Goal: Transaction & Acquisition: Purchase product/service

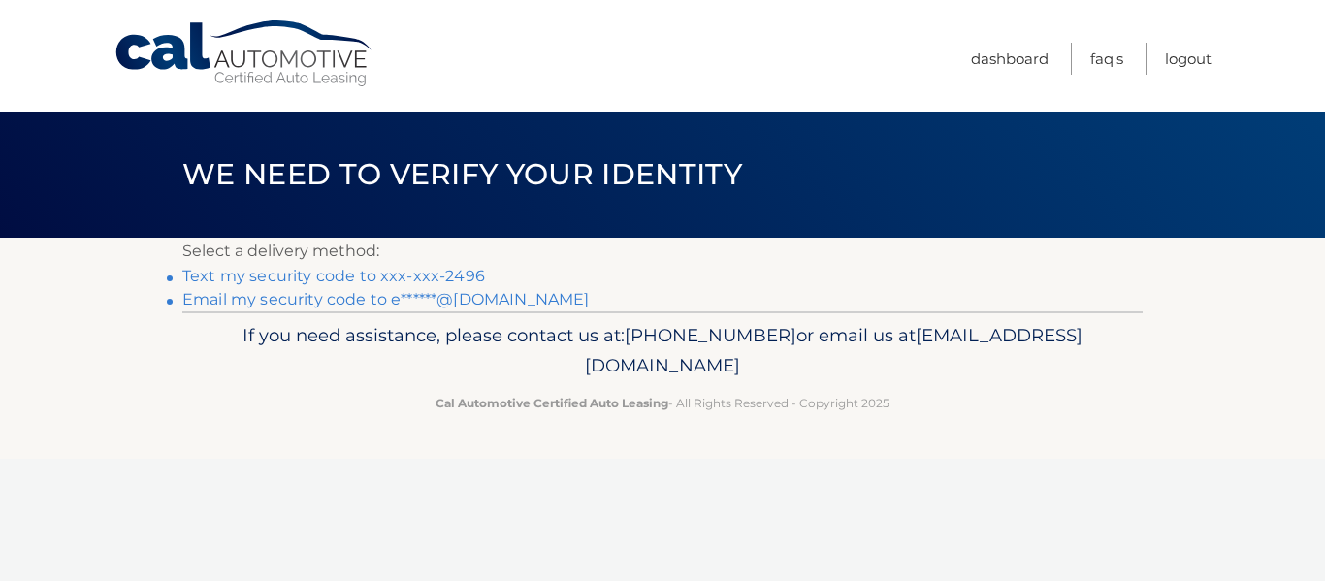
click at [387, 271] on link "Text my security code to xxx-xxx-2496" at bounding box center [333, 276] width 303 height 18
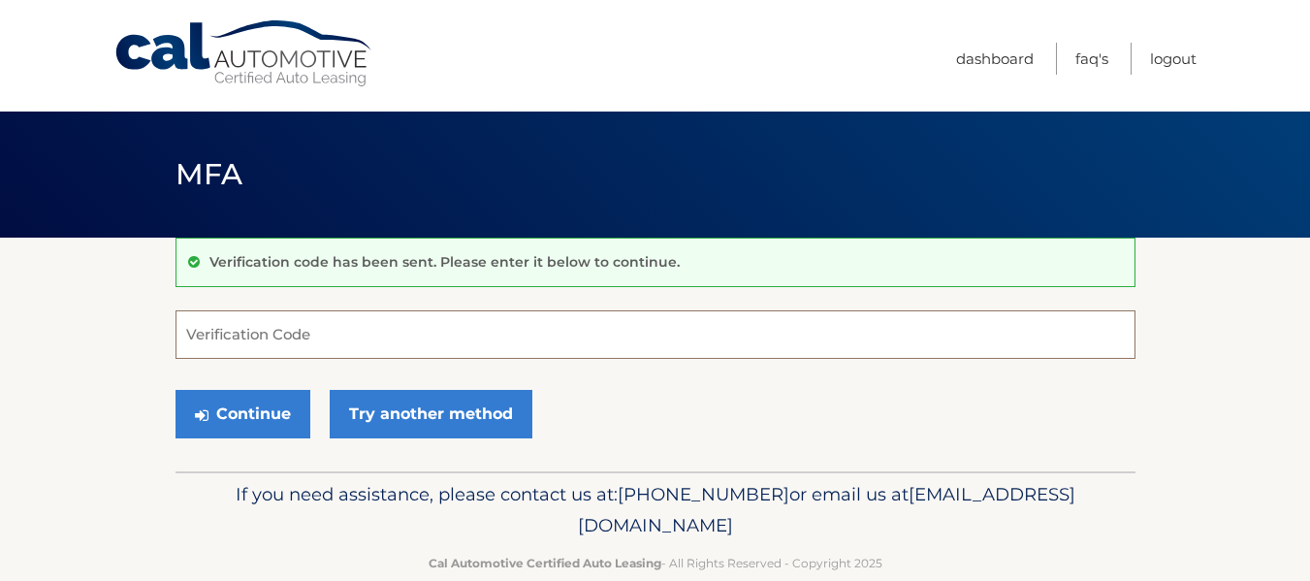
click at [865, 342] on input "Verification Code" at bounding box center [656, 334] width 960 height 49
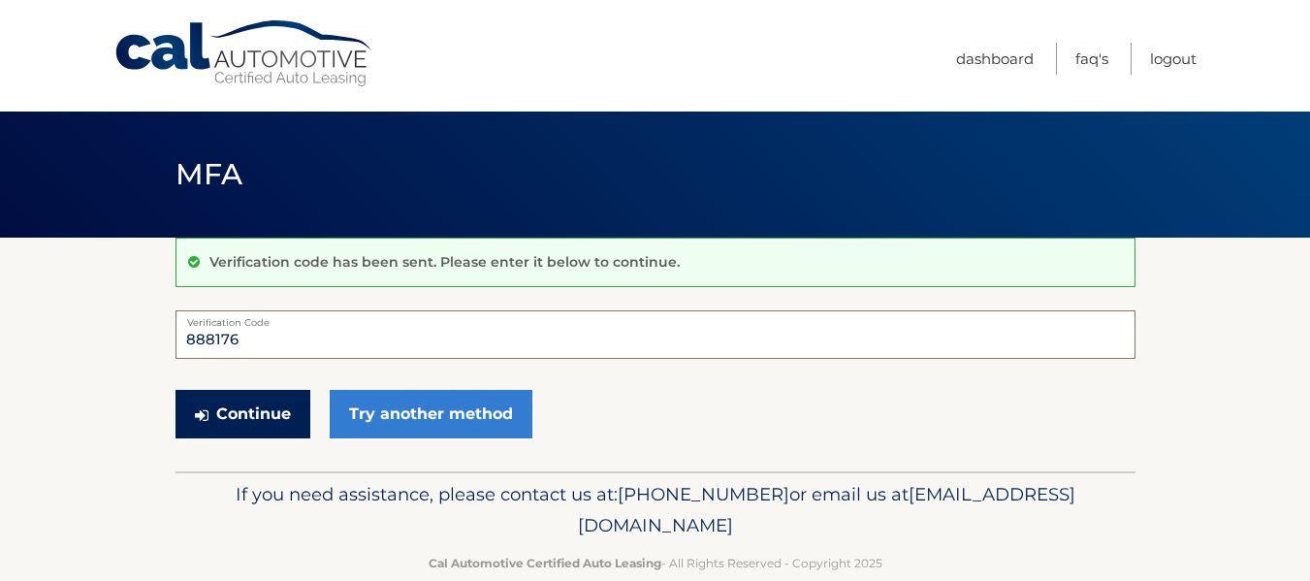
type input "888176"
click at [243, 406] on button "Continue" at bounding box center [243, 414] width 135 height 49
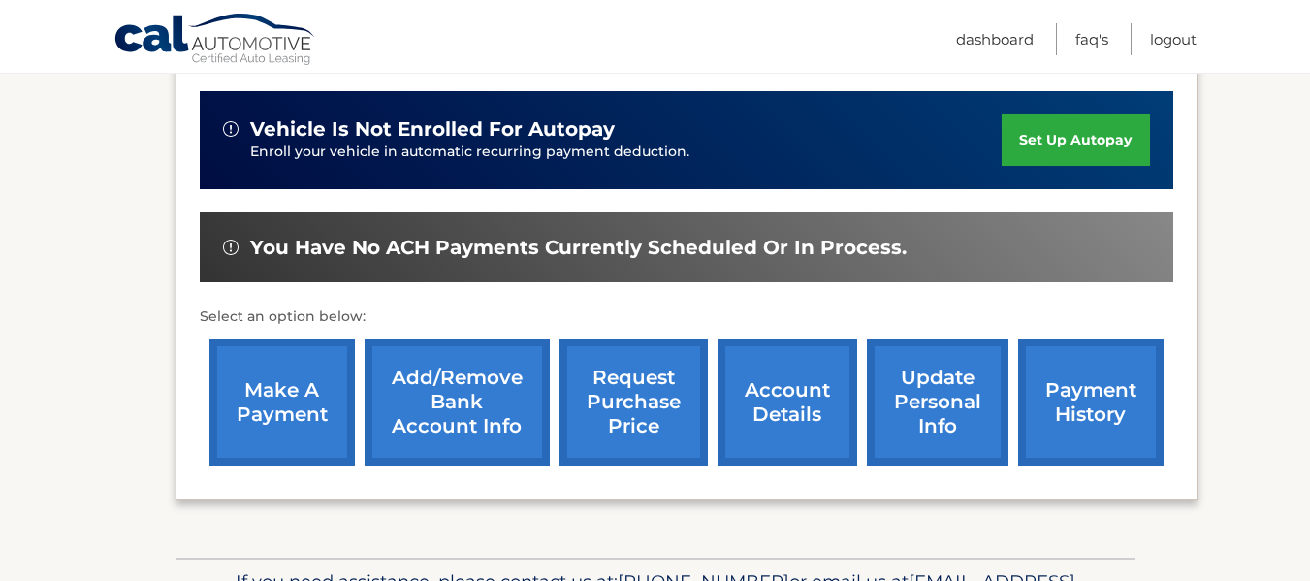
scroll to position [582, 0]
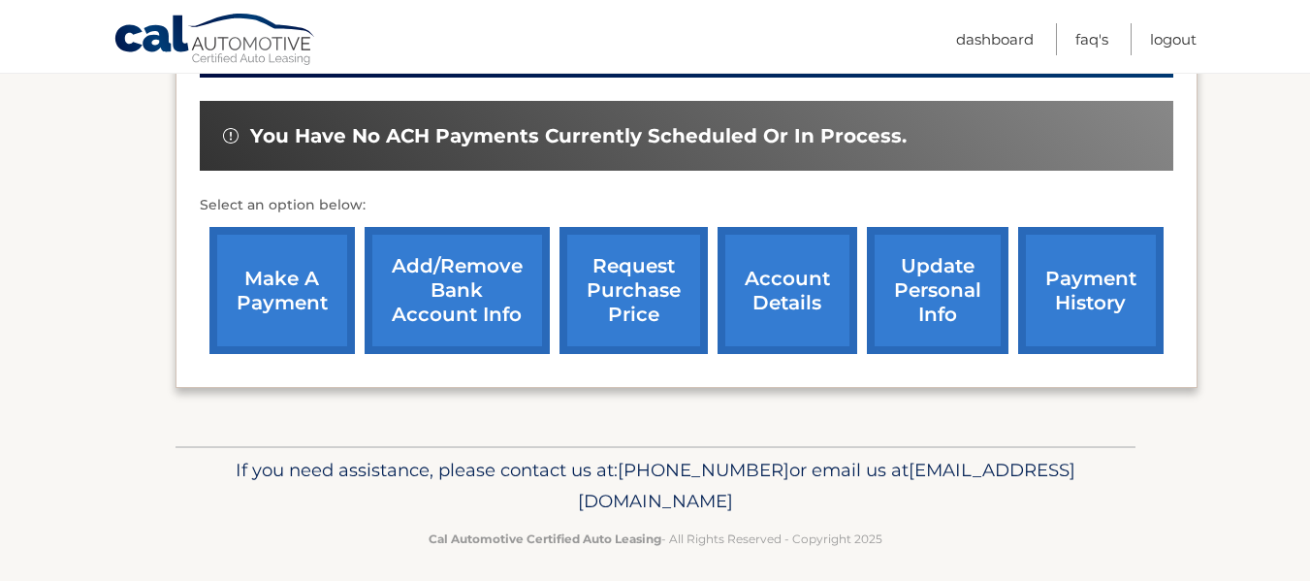
click at [328, 290] on link "make a payment" at bounding box center [283, 290] width 146 height 127
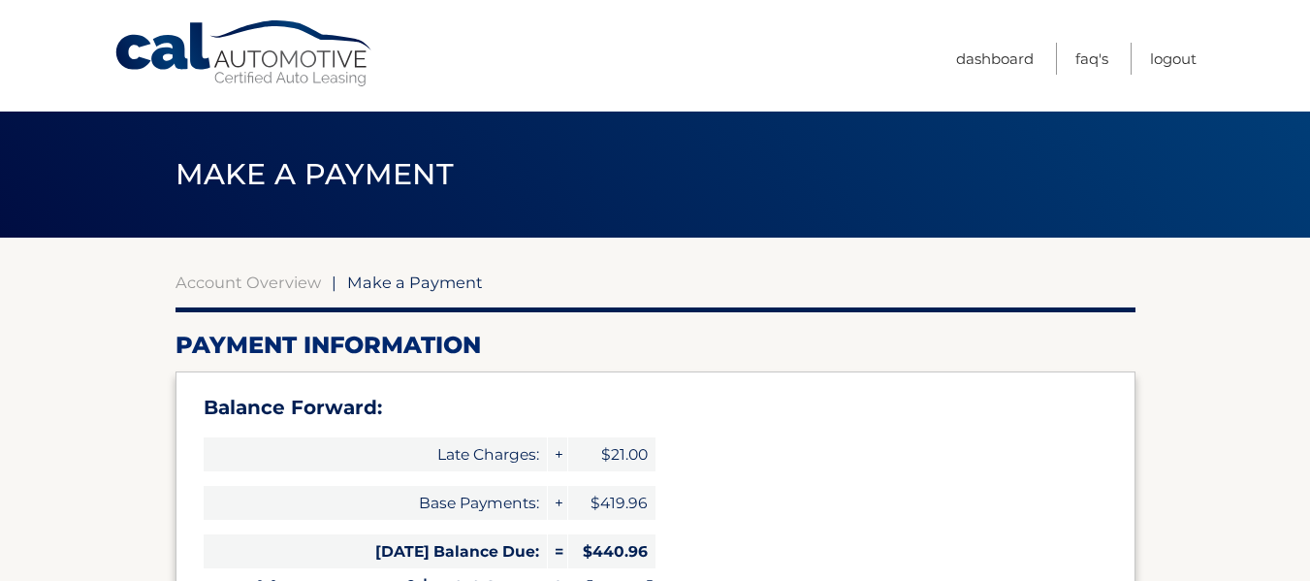
type input "860.92"
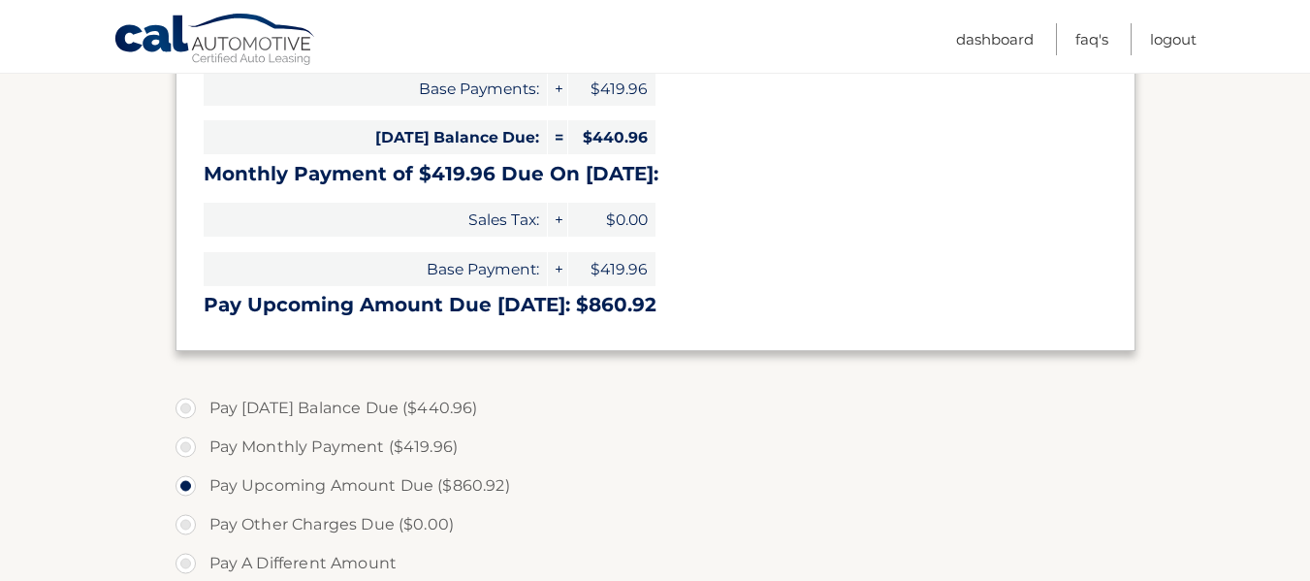
scroll to position [485, 0]
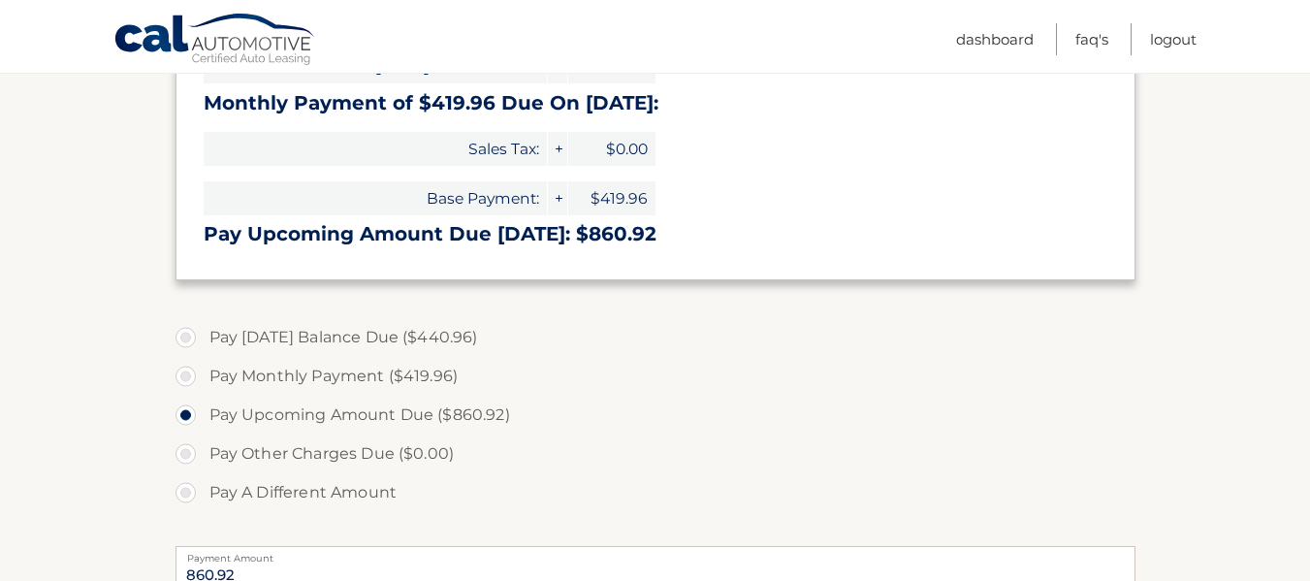
click at [189, 337] on label "Pay Today's Balance Due ($440.96)" at bounding box center [656, 337] width 960 height 39
click at [189, 337] on input "Pay Today's Balance Due ($440.96)" at bounding box center [192, 333] width 19 height 31
radio input "true"
type input "440.96"
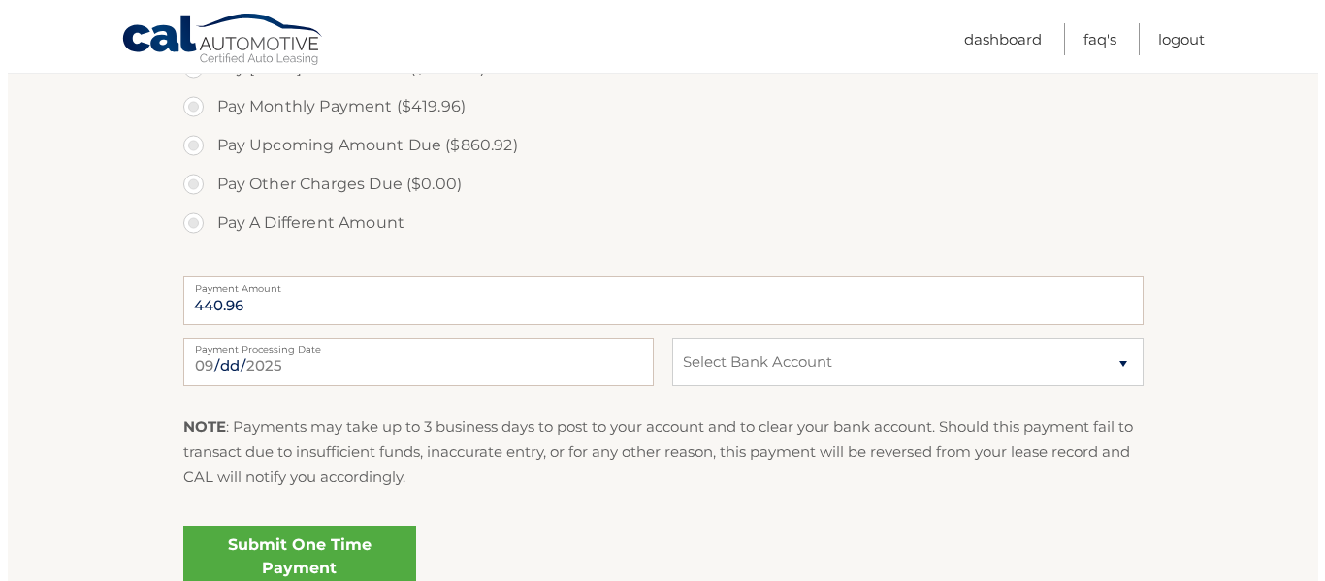
scroll to position [776, 0]
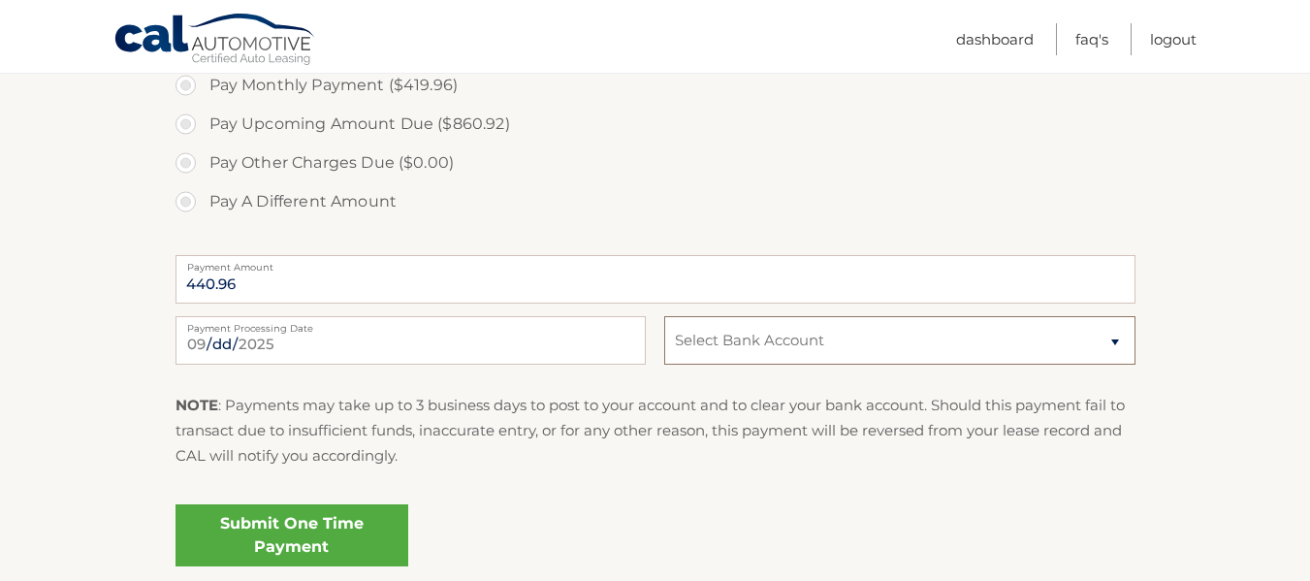
click at [774, 353] on select "Select Bank Account Checking JPMORGAN CHASE BANK, NA *****9466 Checking CITIBAN…" at bounding box center [899, 340] width 470 height 49
select select "OTIwZDMwNjYtZmI5Zi00NGFkLWJhOGMtYmNjZDQ5YWNlNzJl"
click at [664, 316] on select "Select Bank Account Checking JPMORGAN CHASE BANK, NA *****9466 Checking CITIBAN…" at bounding box center [899, 340] width 470 height 49
click at [275, 541] on link "Submit One Time Payment" at bounding box center [292, 535] width 233 height 62
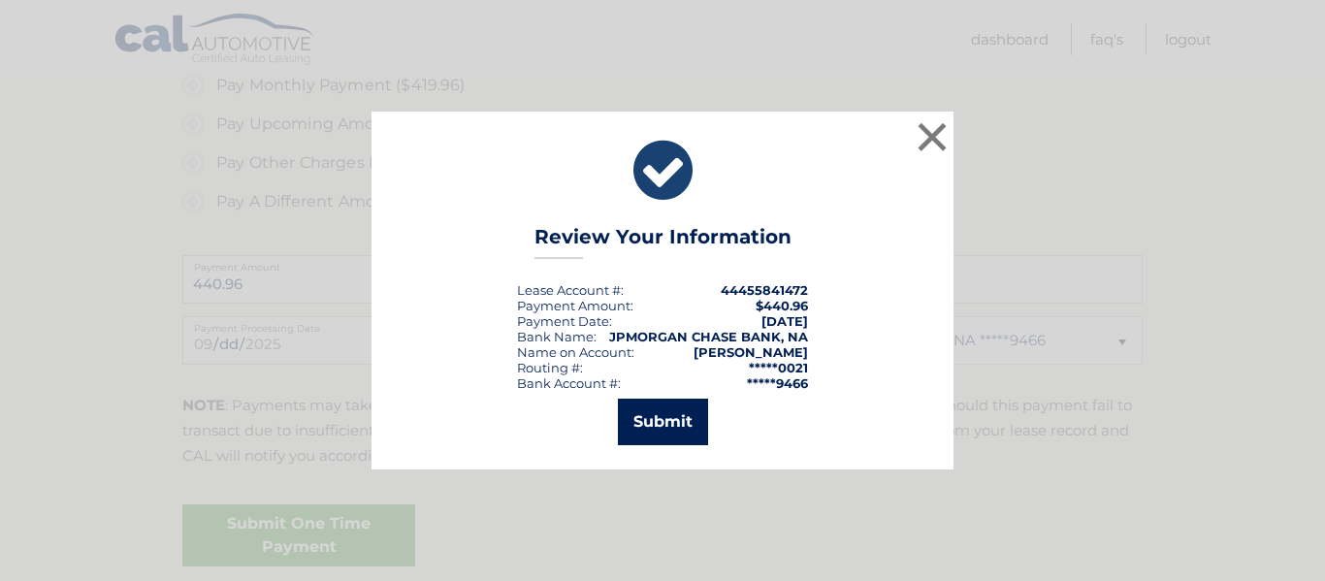
click at [634, 411] on button "Submit" at bounding box center [663, 422] width 90 height 47
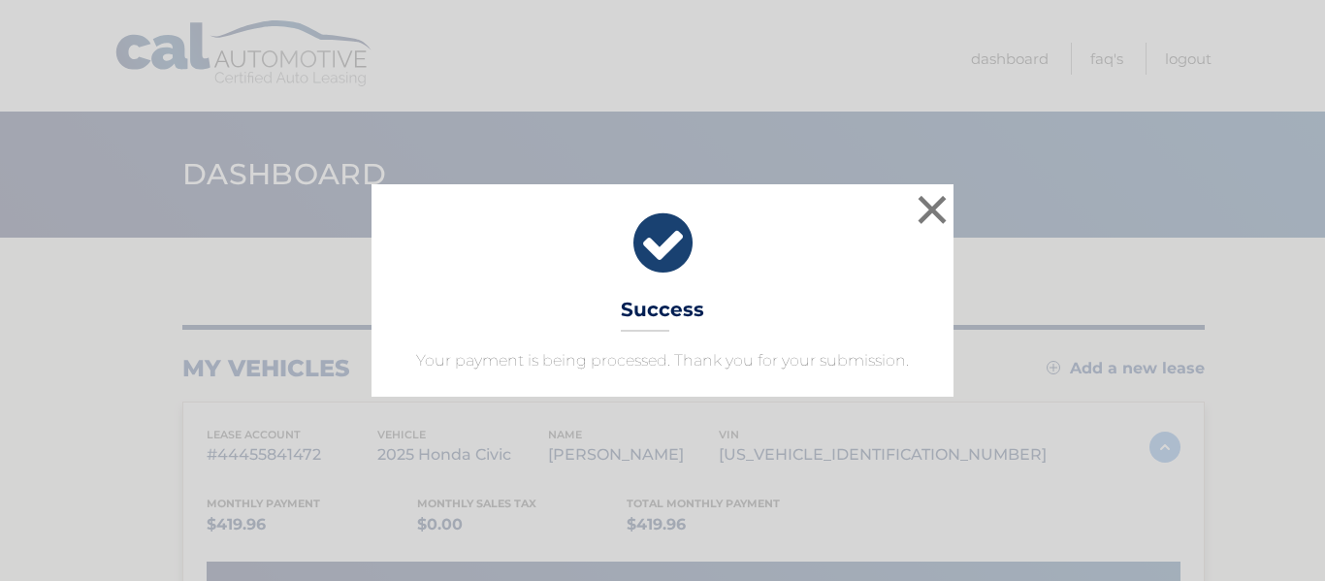
click at [634, 411] on div "× Success Your payment is being processed. Thank you for your submission. Loadi…" at bounding box center [662, 290] width 1325 height 581
